Goal: Find specific page/section: Find specific page/section

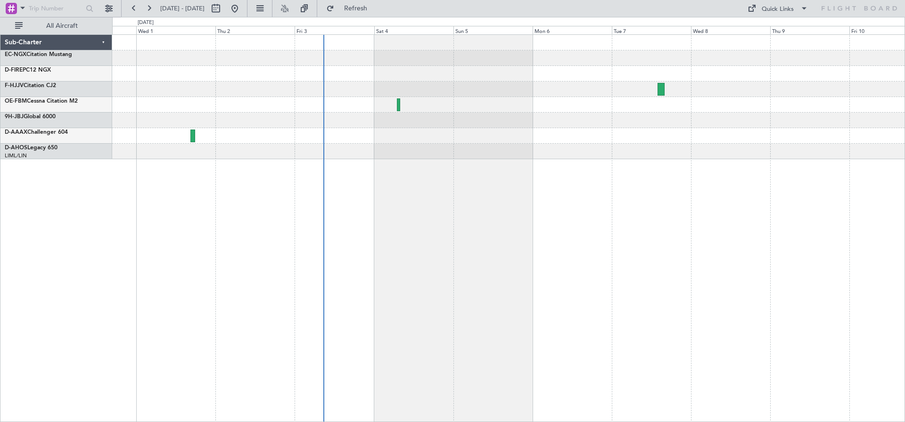
click at [323, 164] on div at bounding box center [508, 228] width 793 height 388
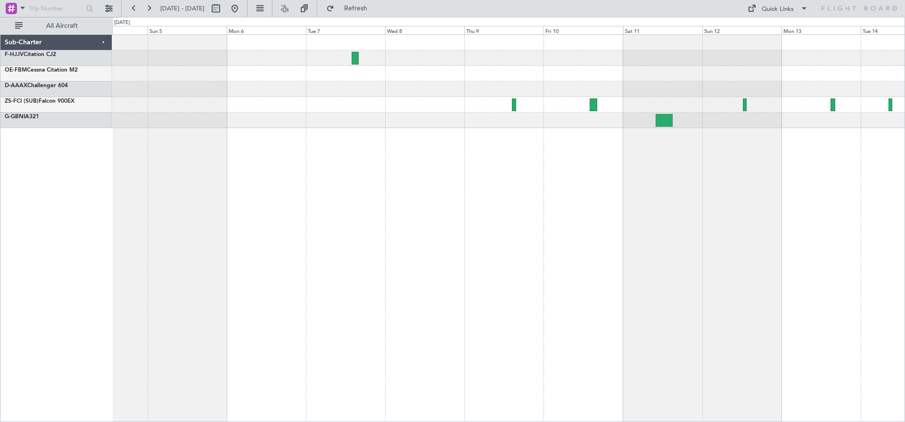
click at [288, 90] on div at bounding box center [508, 90] width 793 height 16
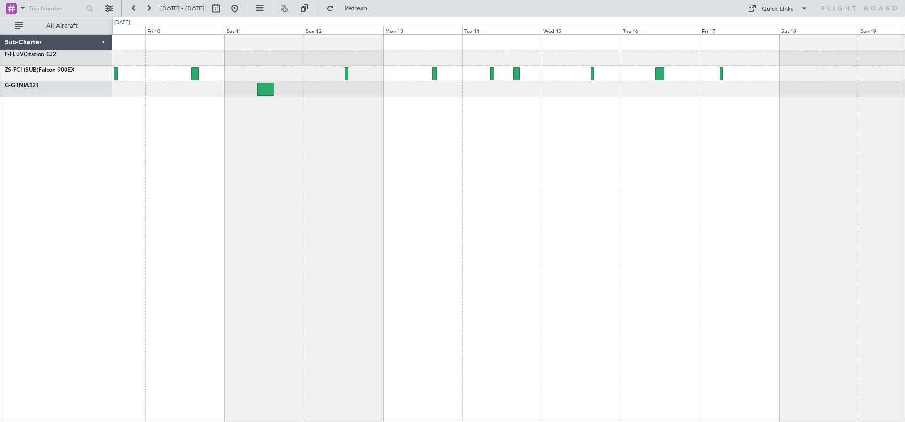
click at [271, 151] on div at bounding box center [508, 228] width 793 height 388
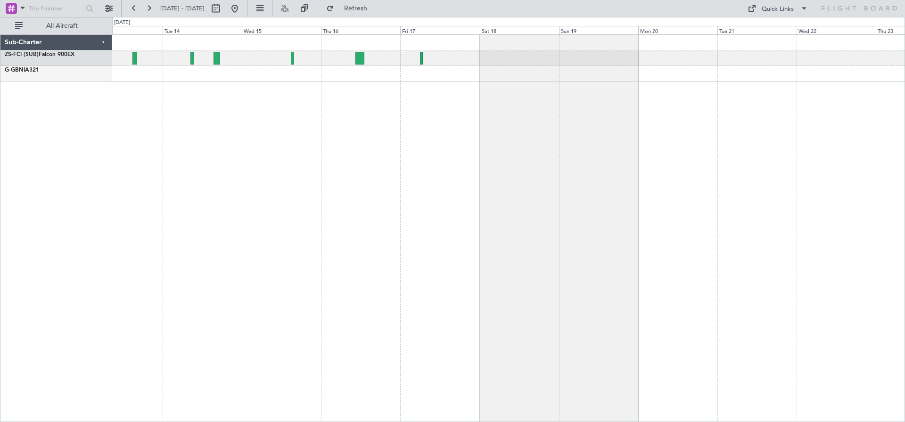
click at [382, 112] on div at bounding box center [508, 228] width 793 height 388
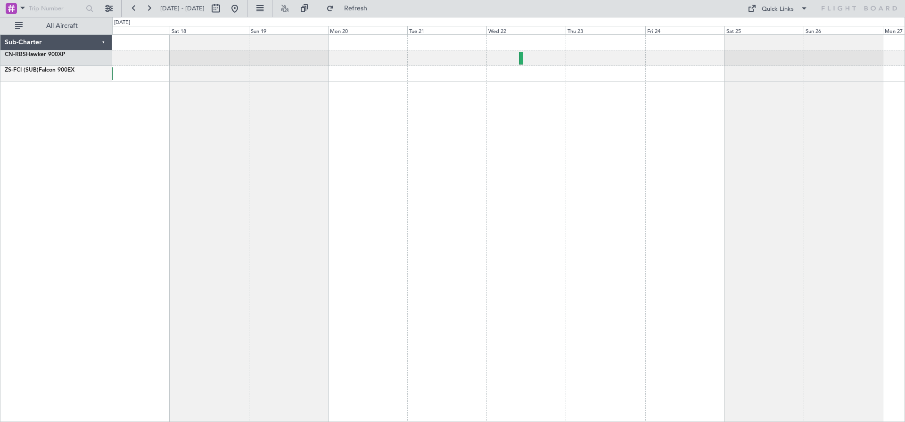
click at [398, 70] on div at bounding box center [508, 74] width 793 height 16
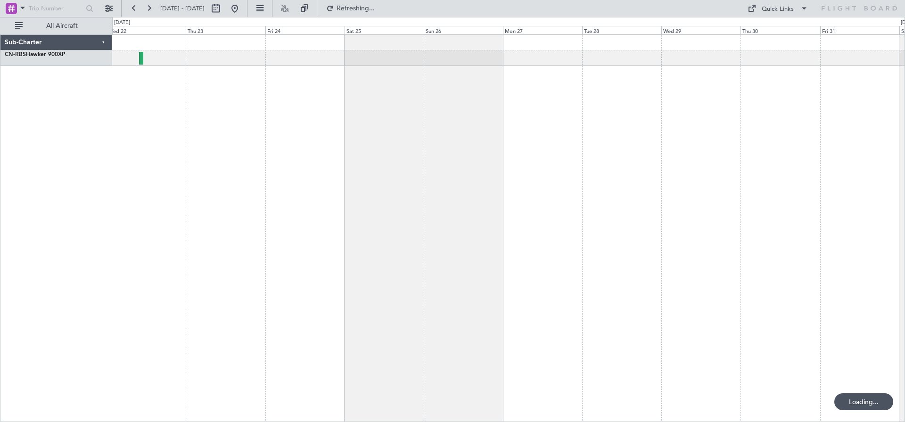
click at [353, 85] on div at bounding box center [508, 228] width 793 height 388
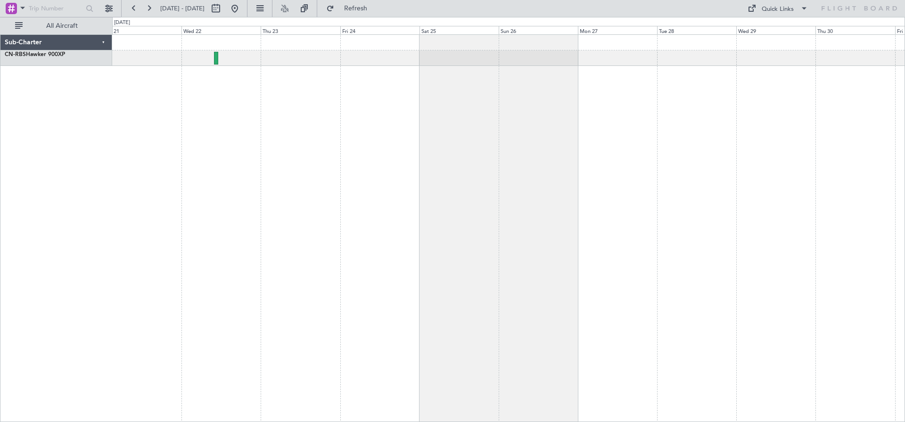
click at [623, 93] on div at bounding box center [508, 228] width 793 height 388
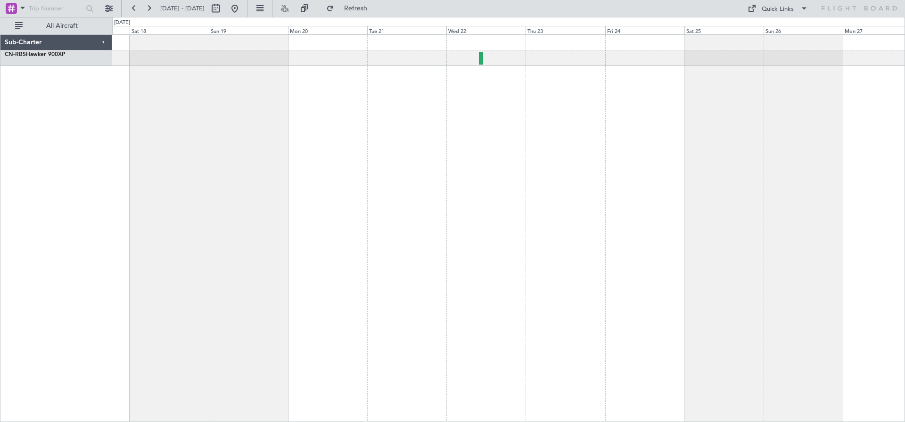
click at [573, 87] on div at bounding box center [508, 228] width 793 height 388
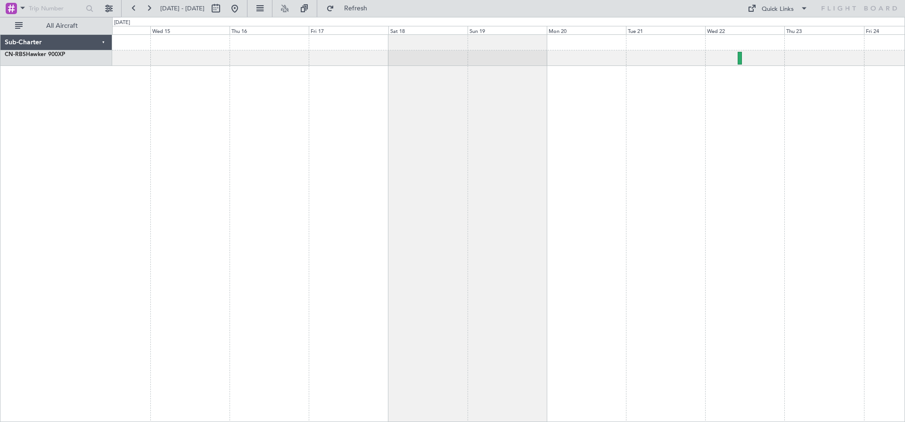
click at [504, 66] on div at bounding box center [508, 228] width 793 height 388
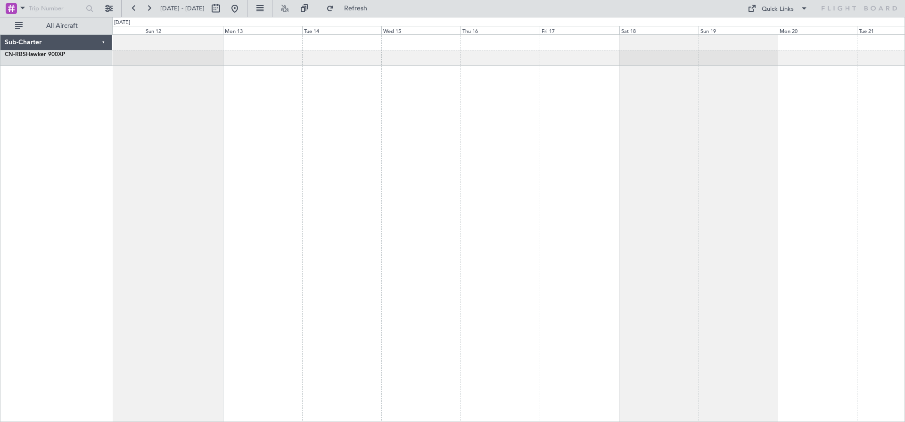
click at [481, 56] on div at bounding box center [508, 58] width 793 height 16
